Goal: Task Accomplishment & Management: Manage account settings

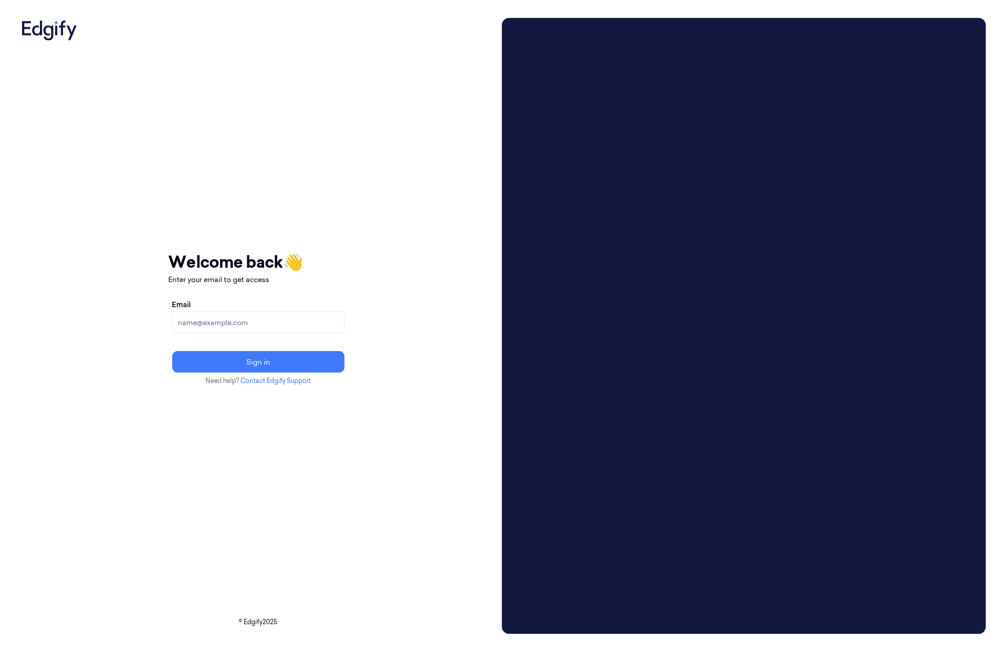
click at [234, 313] on input "Email" at bounding box center [258, 323] width 172 height 22
click at [199, 325] on input "batelb@edgify.ai" at bounding box center [258, 323] width 172 height 22
type input "[EMAIL_ADDRESS]"
click at [237, 363] on button "Sign in" at bounding box center [258, 362] width 172 height 22
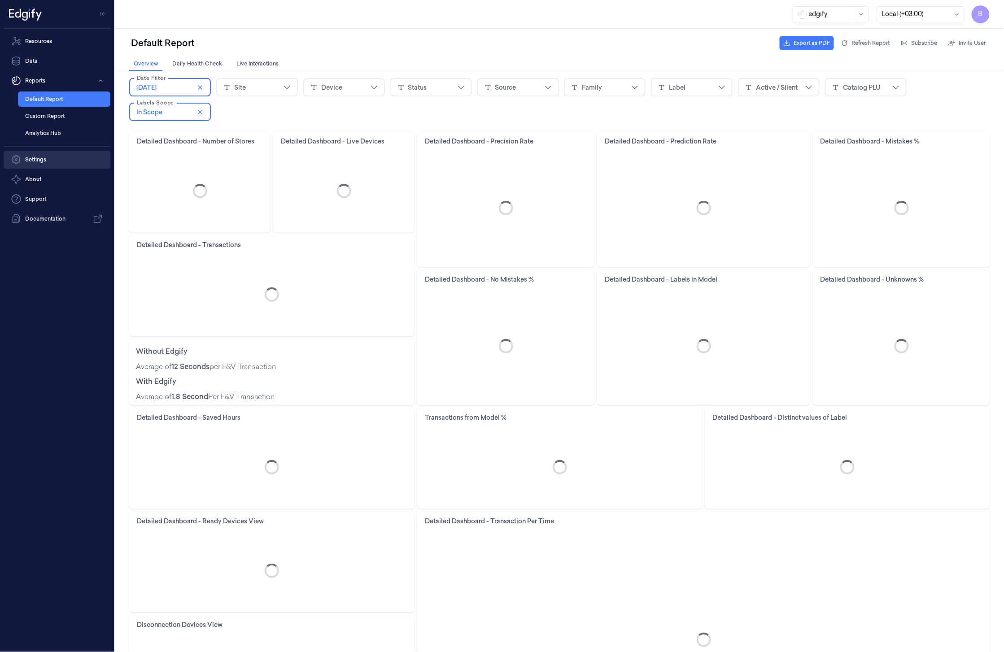
click at [49, 158] on link "Settings" at bounding box center [57, 160] width 107 height 18
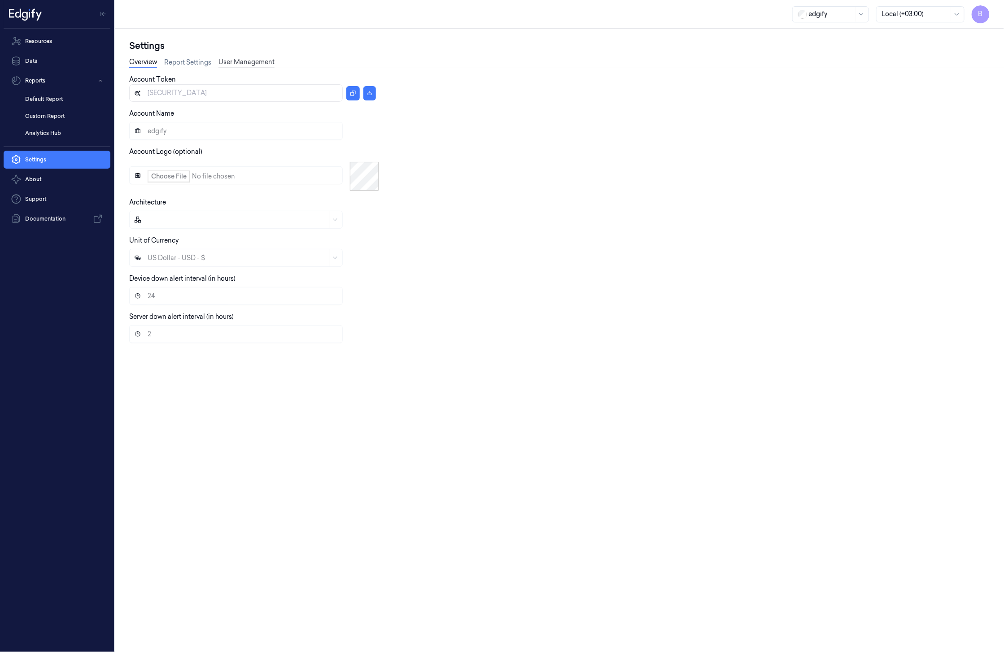
click at [253, 64] on link "User Management" at bounding box center [246, 62] width 56 height 10
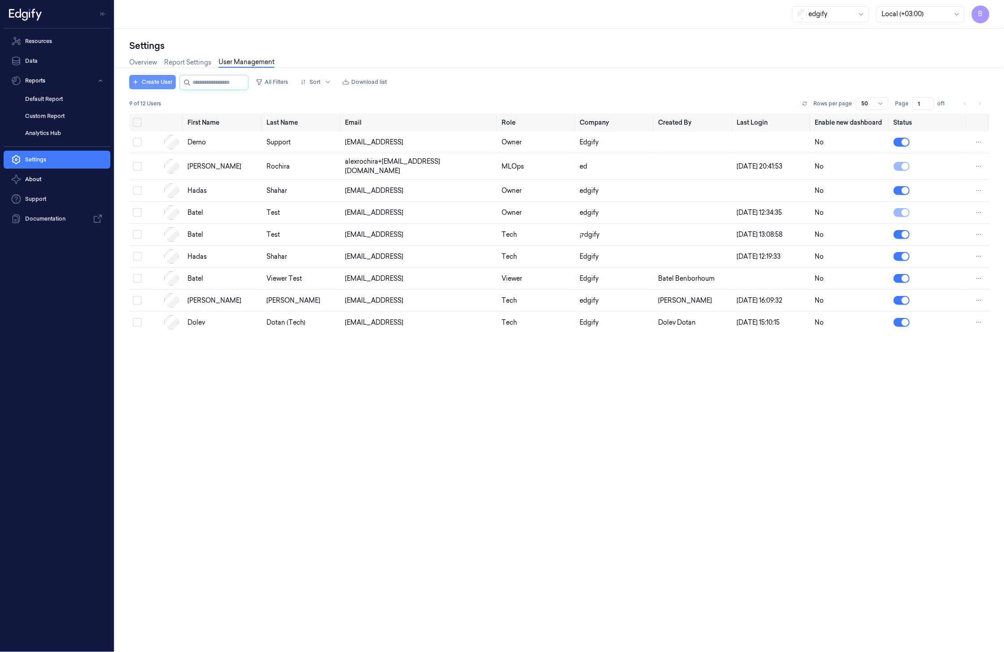
click at [146, 84] on button "Create User" at bounding box center [152, 82] width 47 height 14
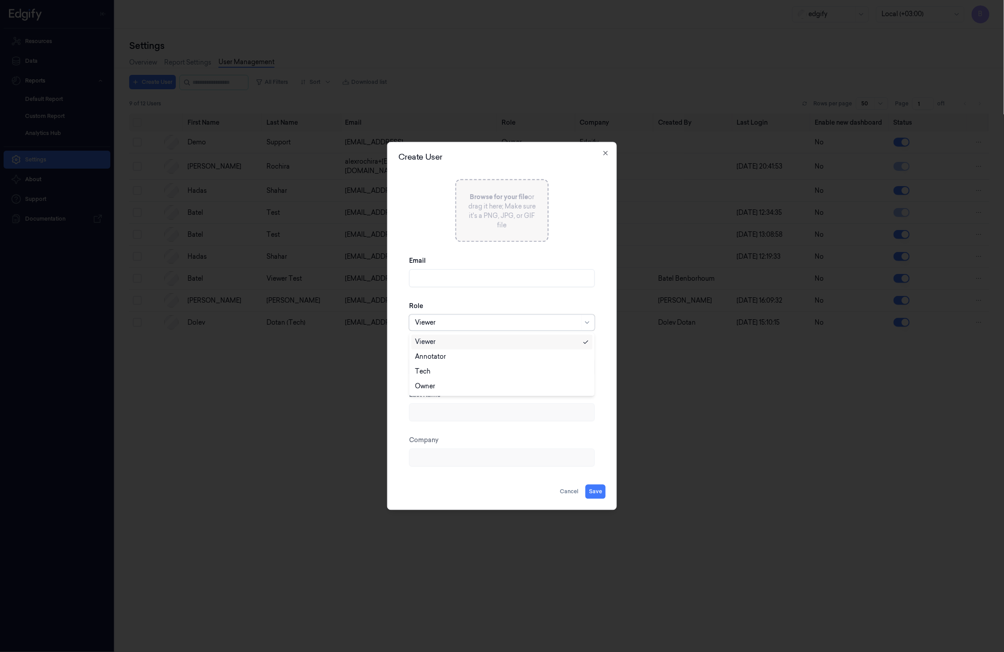
click at [499, 323] on div at bounding box center [497, 322] width 165 height 9
click at [606, 156] on icon "button" at bounding box center [605, 153] width 7 height 7
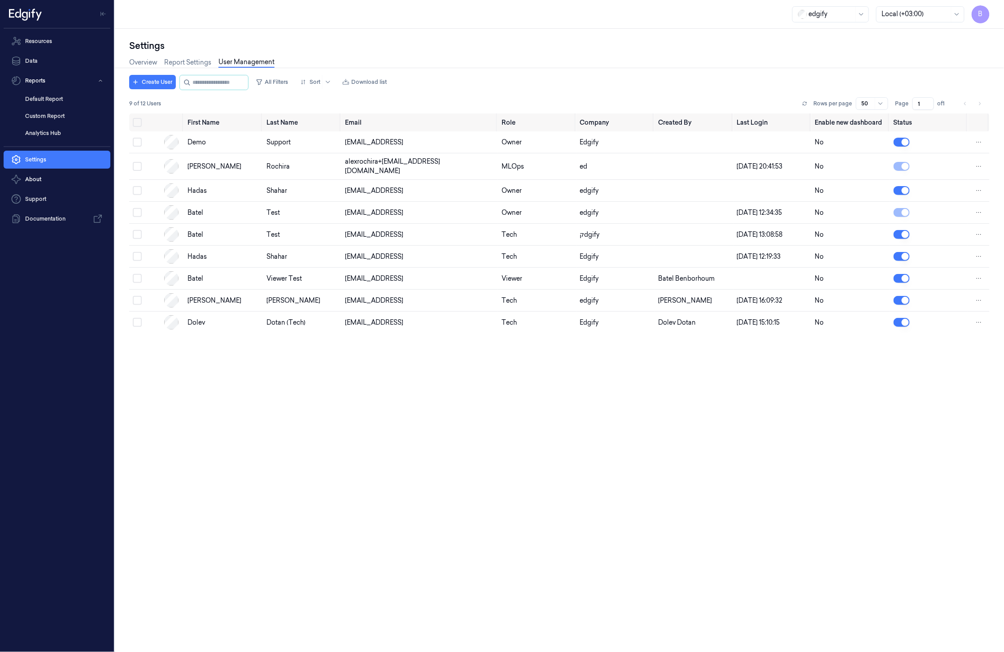
click at [978, 15] on span "B" at bounding box center [981, 14] width 18 height 18
click at [925, 126] on button "Logout" at bounding box center [933, 121] width 114 height 14
